Goal: Task Accomplishment & Management: Use online tool/utility

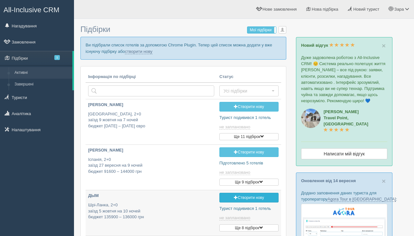
type input "2025-09-18 20:40"
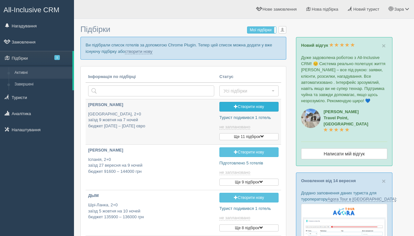
click at [257, 104] on link "Створити нову" at bounding box center [249, 107] width 59 height 10
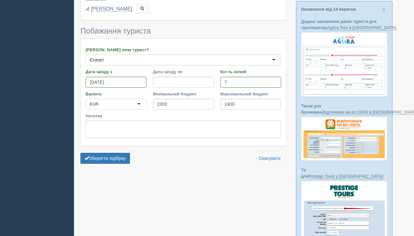
scroll to position [182, 0]
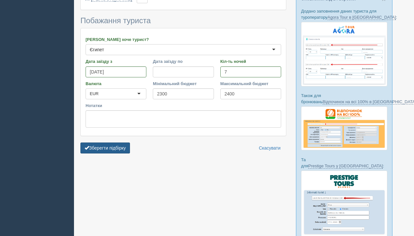
click at [111, 151] on button "Зберегти підбірку" at bounding box center [105, 147] width 50 height 11
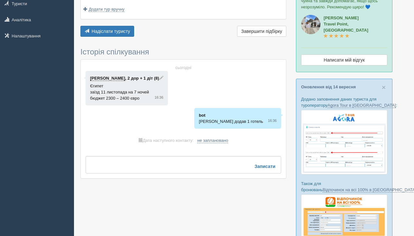
scroll to position [96, 0]
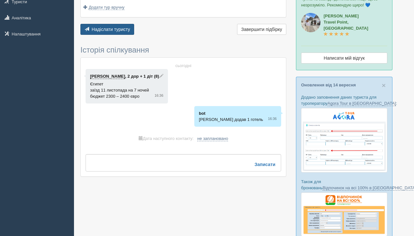
click at [117, 32] on span "Надіслати туристу" at bounding box center [111, 29] width 39 height 5
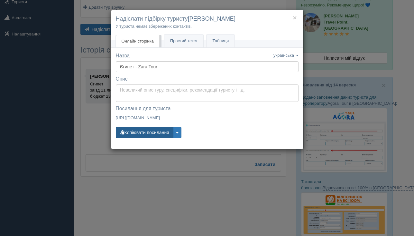
click at [138, 134] on button "Копіювати посилання" at bounding box center [145, 132] width 58 height 11
